Goal: Information Seeking & Learning: Learn about a topic

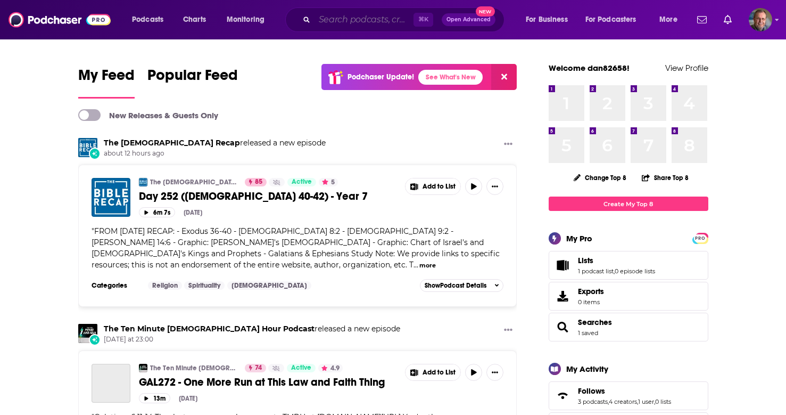
click at [341, 18] on input "Search podcasts, credits, & more..." at bounding box center [364, 19] width 99 height 17
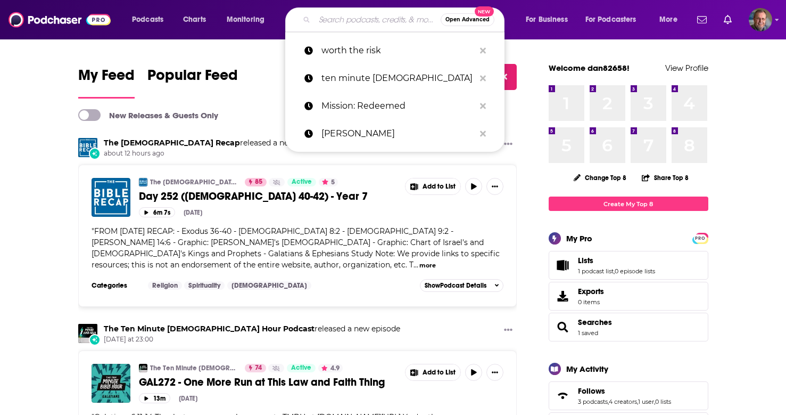
paste input "[PERSON_NAME]"
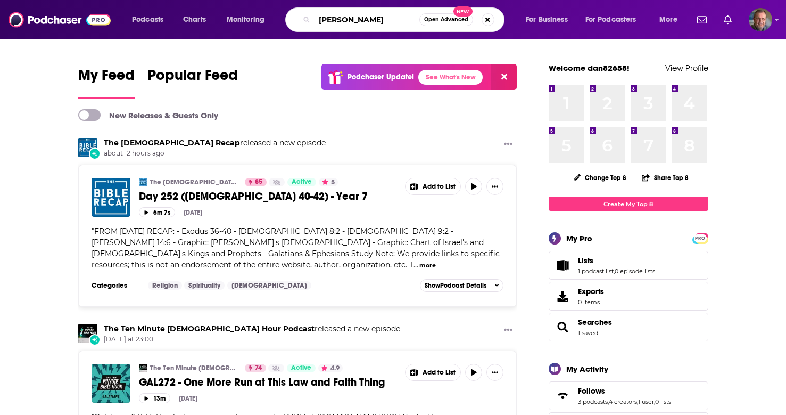
type input "[PERSON_NAME]"
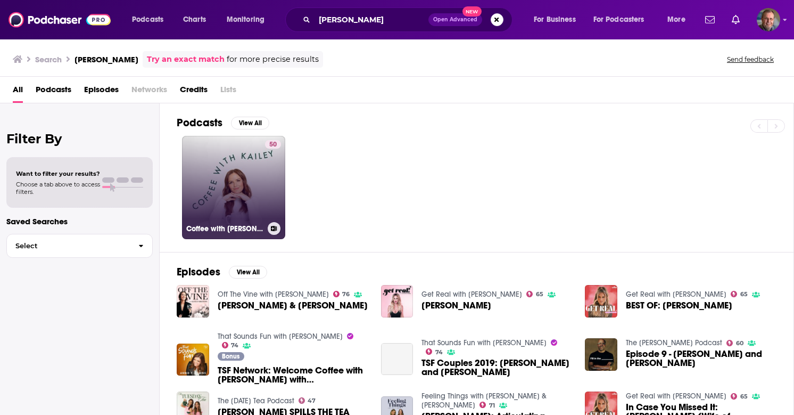
click at [232, 173] on link "50 Coffee with [PERSON_NAME]" at bounding box center [233, 187] width 103 height 103
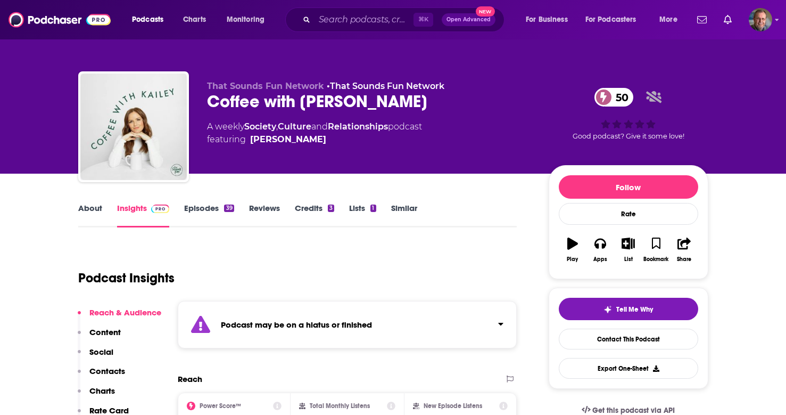
click at [153, 209] on img at bounding box center [160, 208] width 19 height 9
click at [134, 208] on link "Insights" at bounding box center [143, 215] width 53 height 24
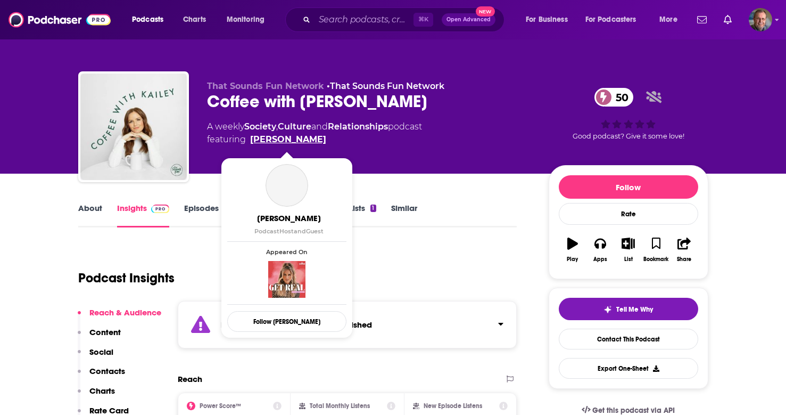
click at [300, 141] on link "[PERSON_NAME]" at bounding box center [288, 139] width 76 height 13
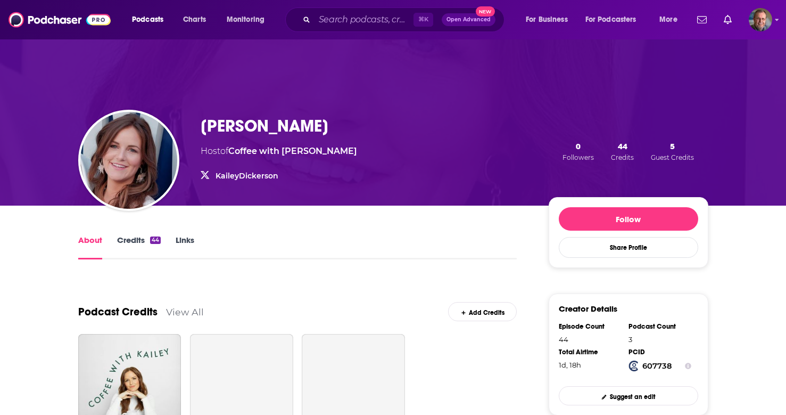
click at [269, 244] on div "About Credits 44 Links" at bounding box center [297, 246] width 439 height 26
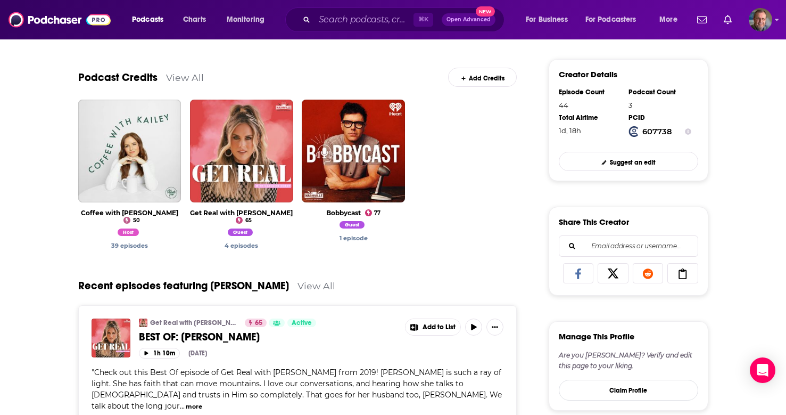
scroll to position [234, 0]
click at [116, 185] on span "View Credit" at bounding box center [129, 170] width 103 height 39
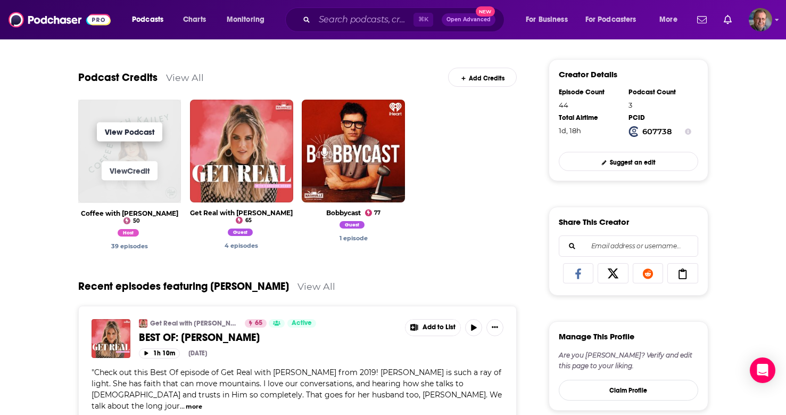
click at [143, 129] on link "View Podcast" at bounding box center [129, 131] width 65 height 19
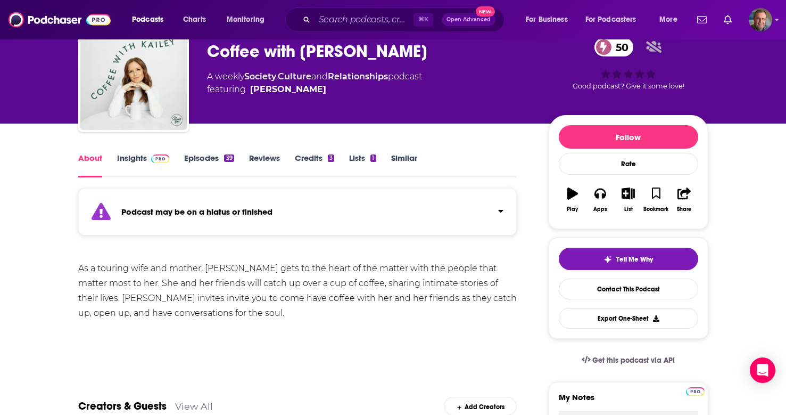
scroll to position [43, 0]
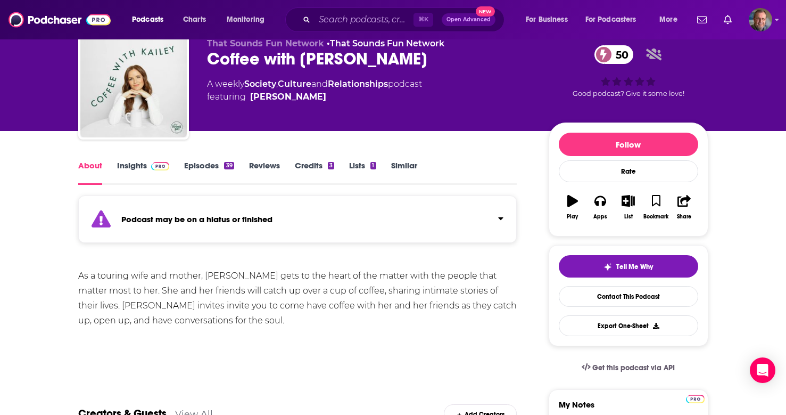
click at [142, 166] on link "Insights" at bounding box center [143, 172] width 53 height 24
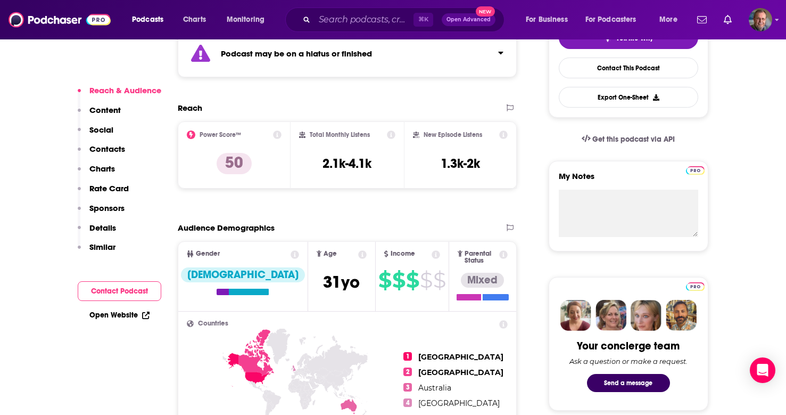
scroll to position [277, 0]
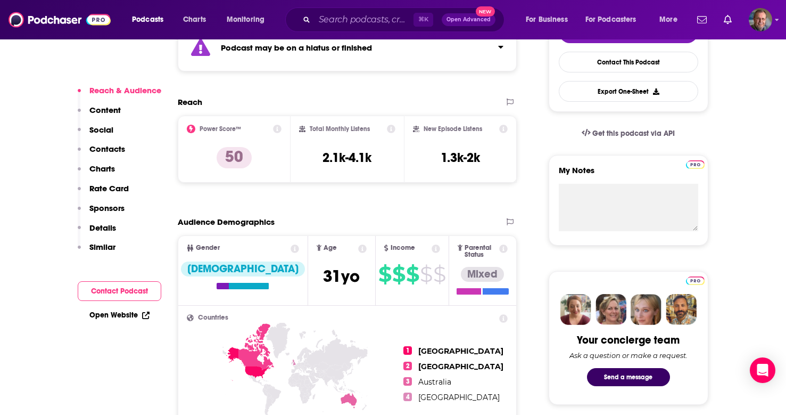
click at [119, 312] on link "Open Website" at bounding box center [119, 314] width 60 height 9
click at [401, 98] on div "Reach" at bounding box center [337, 102] width 318 height 10
